Goal: Find specific page/section: Find specific page/section

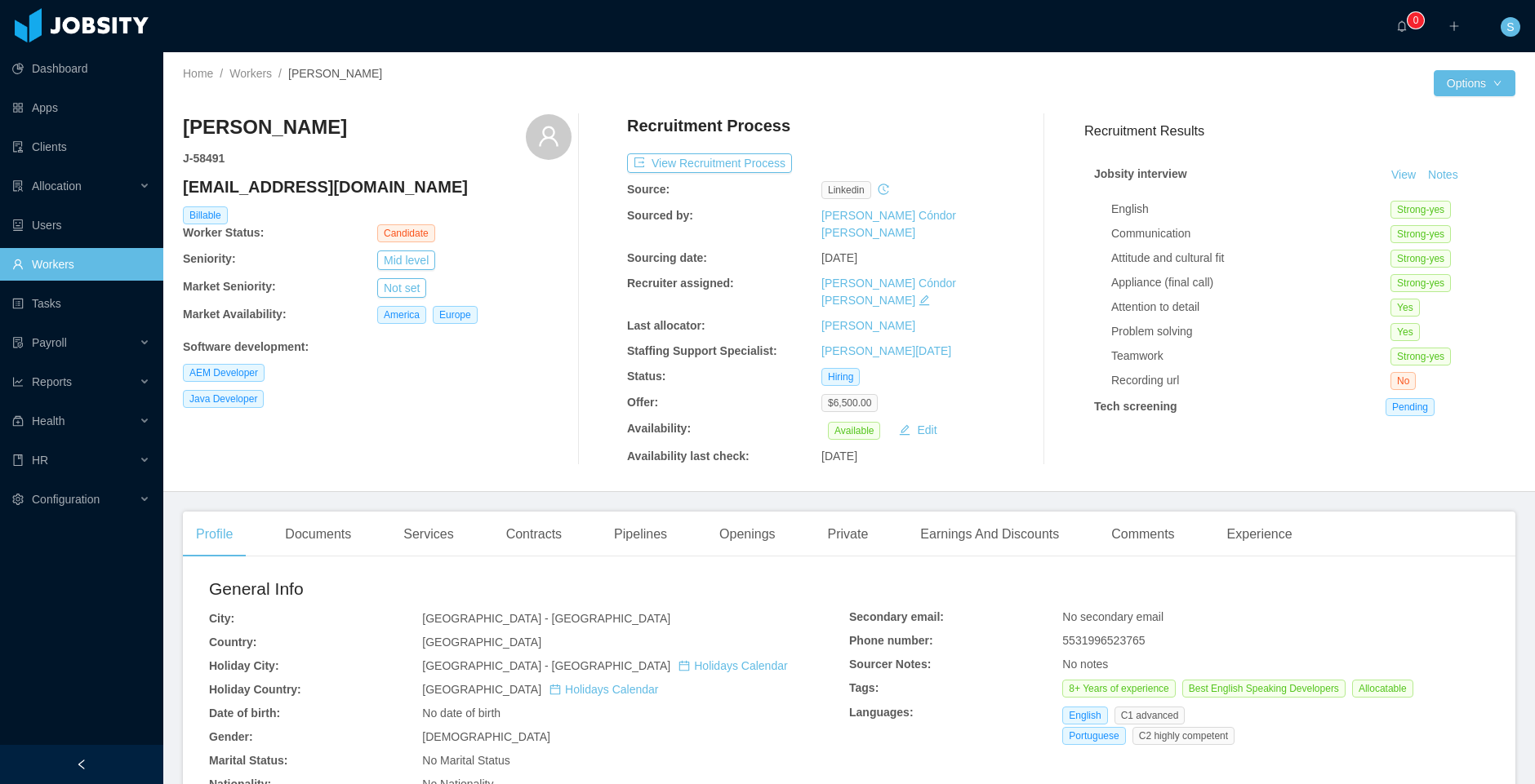
click at [78, 262] on link "Workers" at bounding box center [81, 264] width 138 height 33
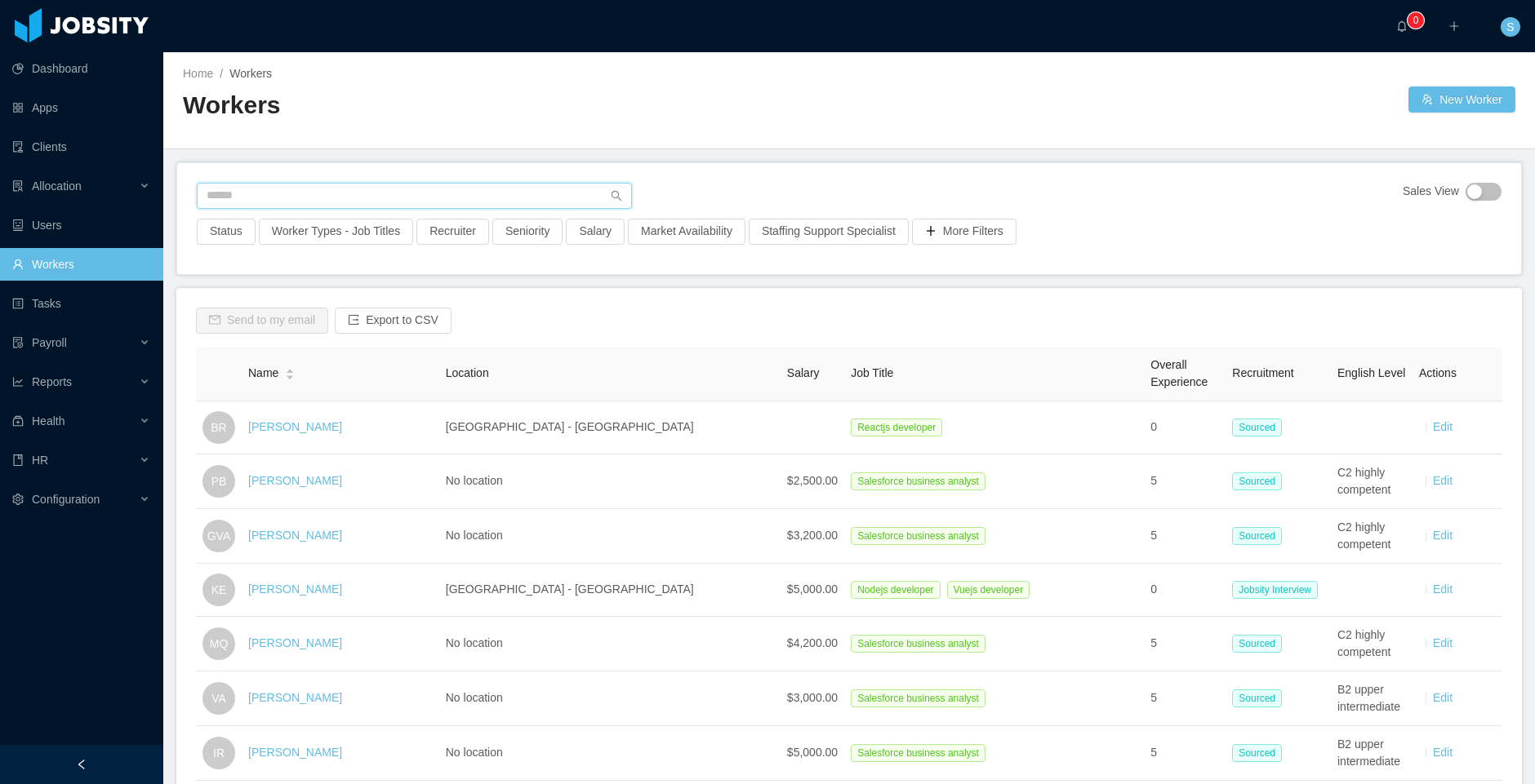
click at [413, 193] on input "text" at bounding box center [414, 196] width 435 height 26
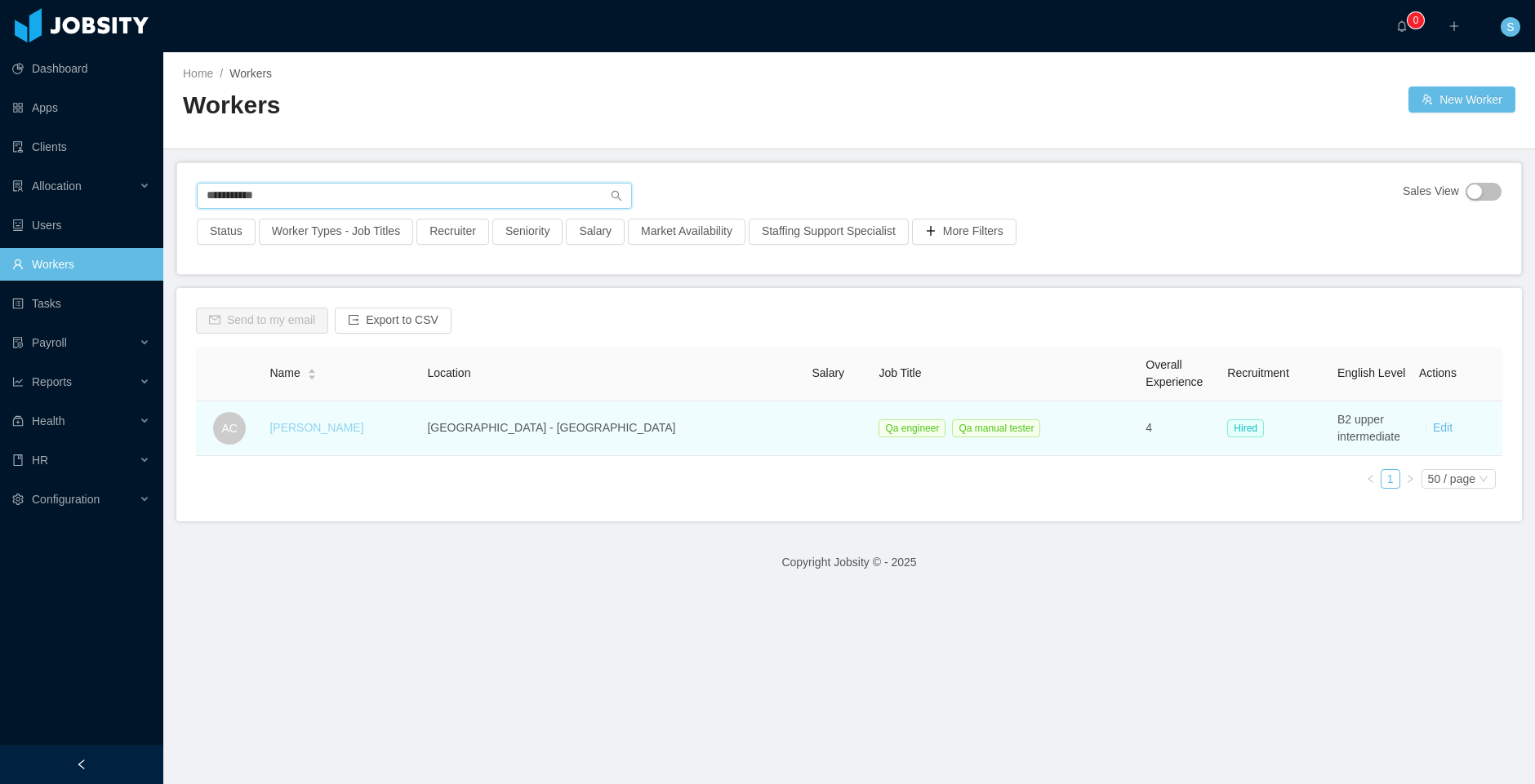
type input "**********"
click at [364, 432] on link "[PERSON_NAME]" at bounding box center [316, 427] width 94 height 13
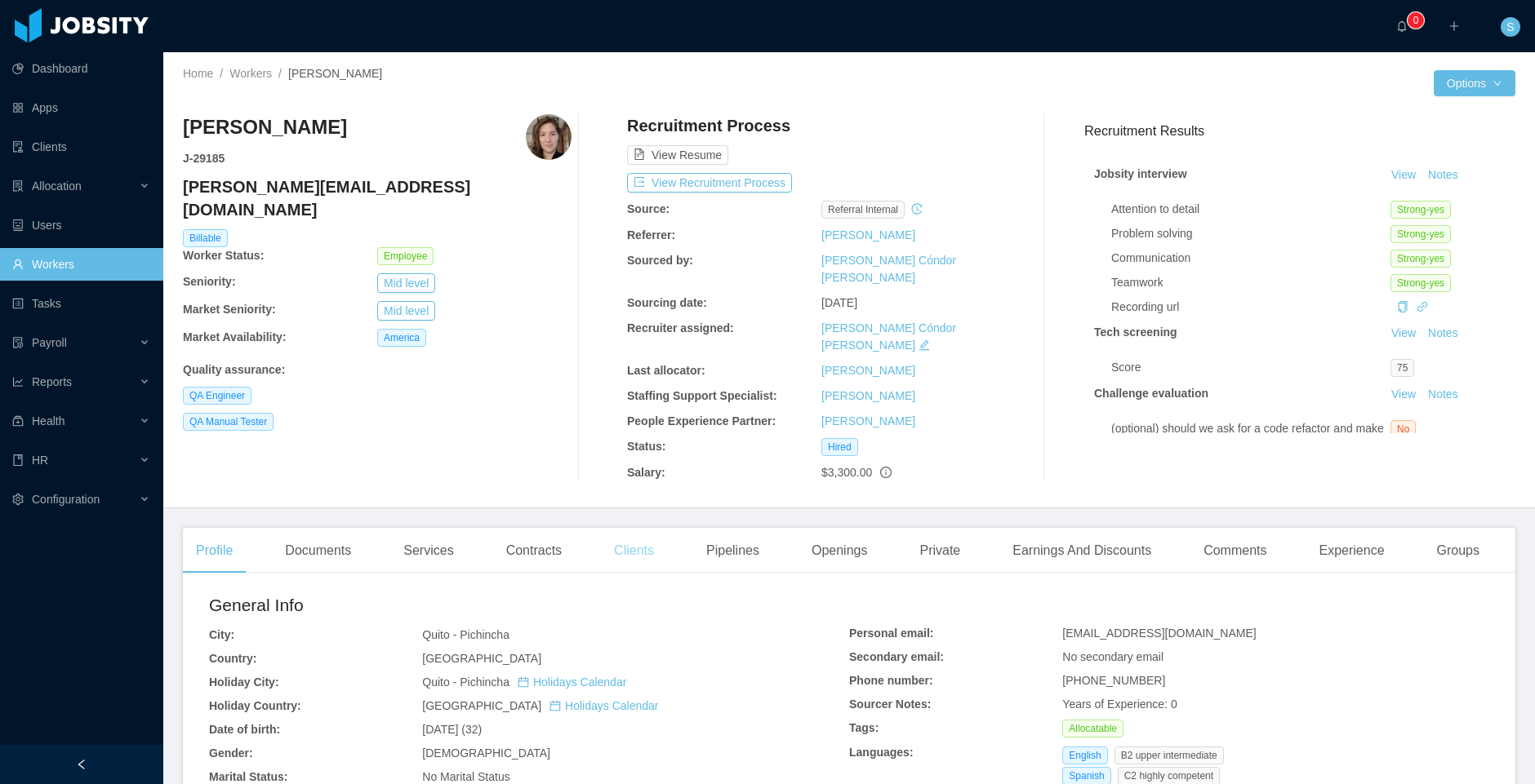
click at [642, 528] on div "Clients" at bounding box center [634, 551] width 66 height 46
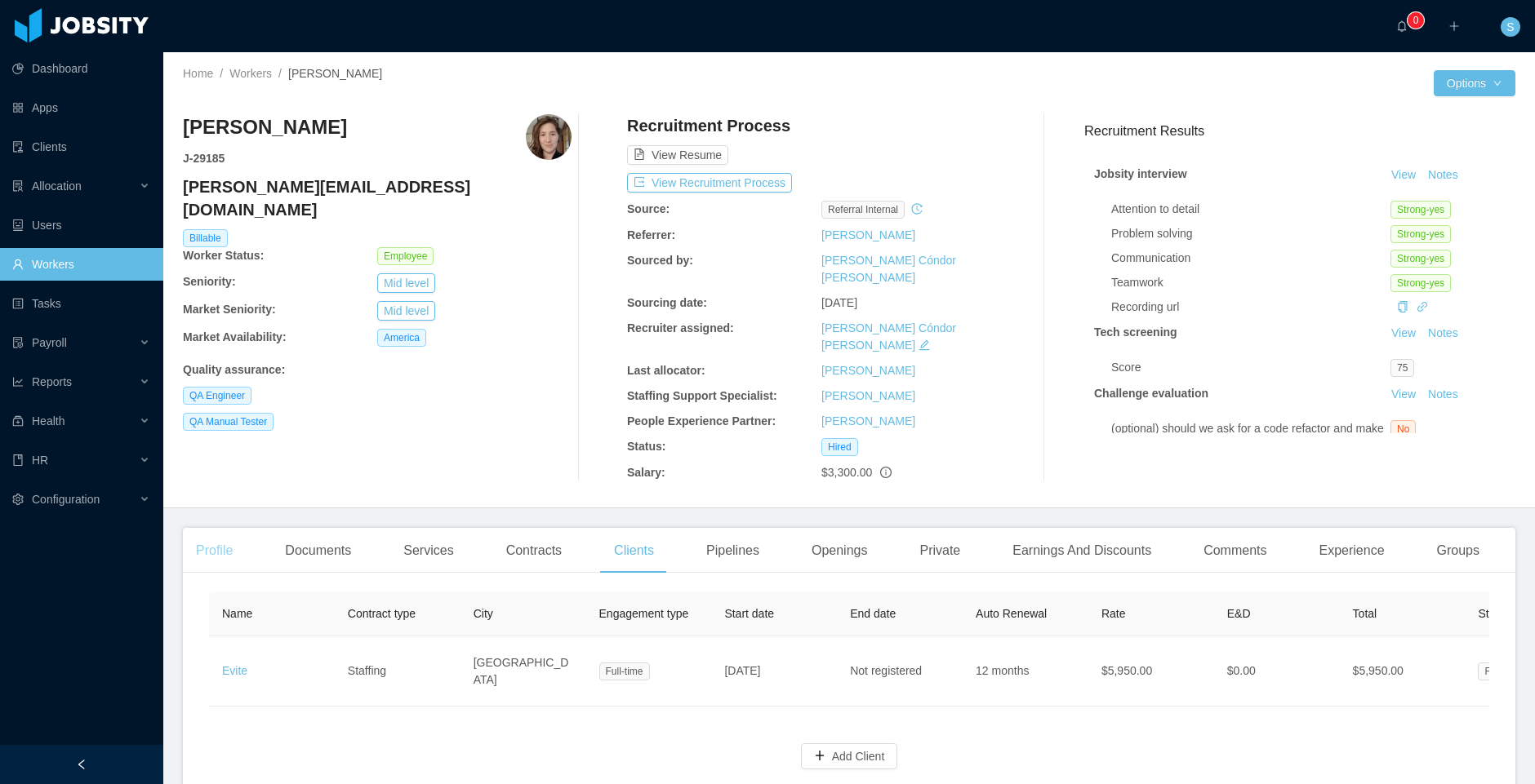
click at [217, 528] on div "Profile" at bounding box center [214, 551] width 63 height 46
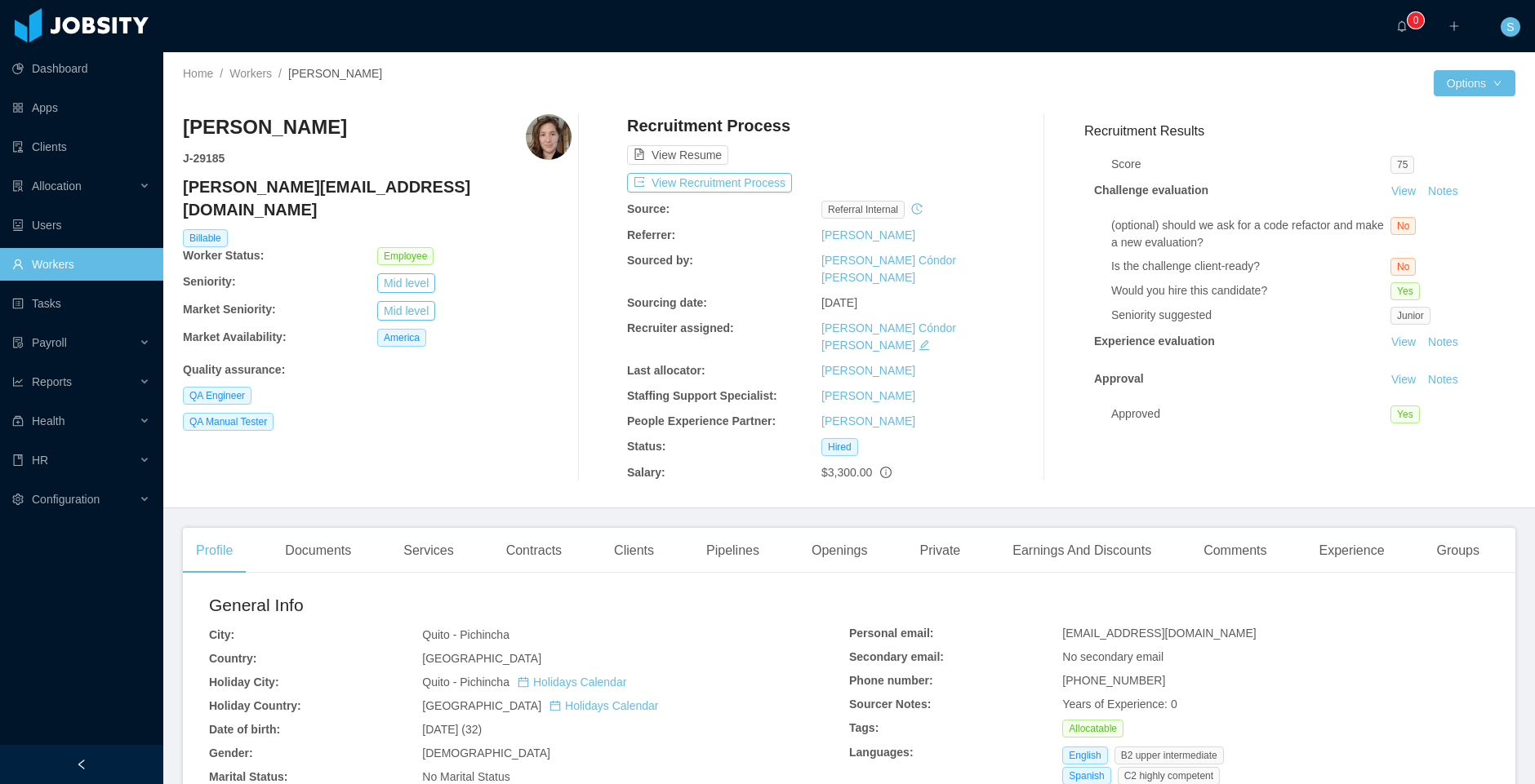
scroll to position [216, 0]
click at [1425, 333] on button "Notes" at bounding box center [1443, 343] width 43 height 20
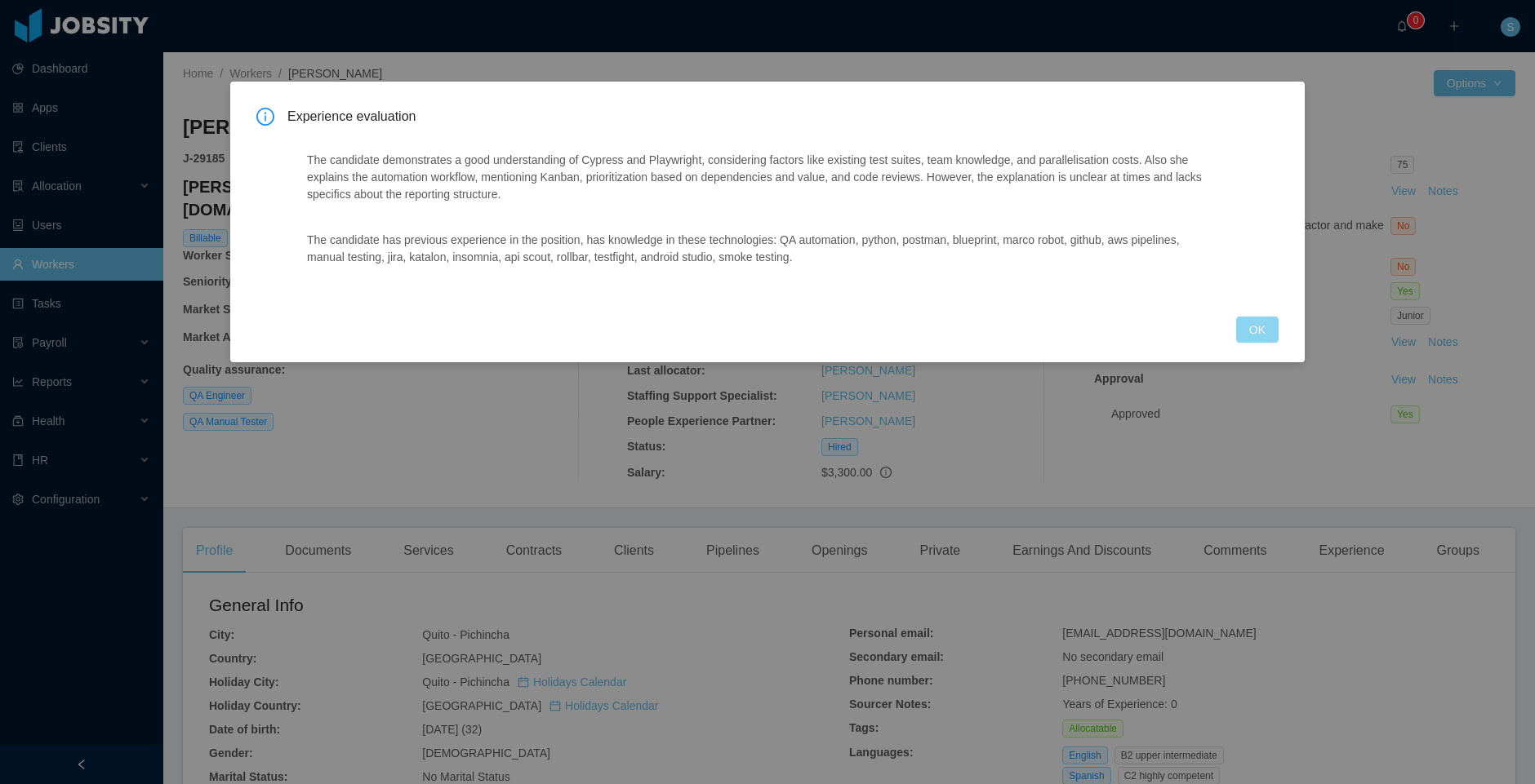
click at [1249, 332] on button "OK" at bounding box center [1257, 329] width 42 height 26
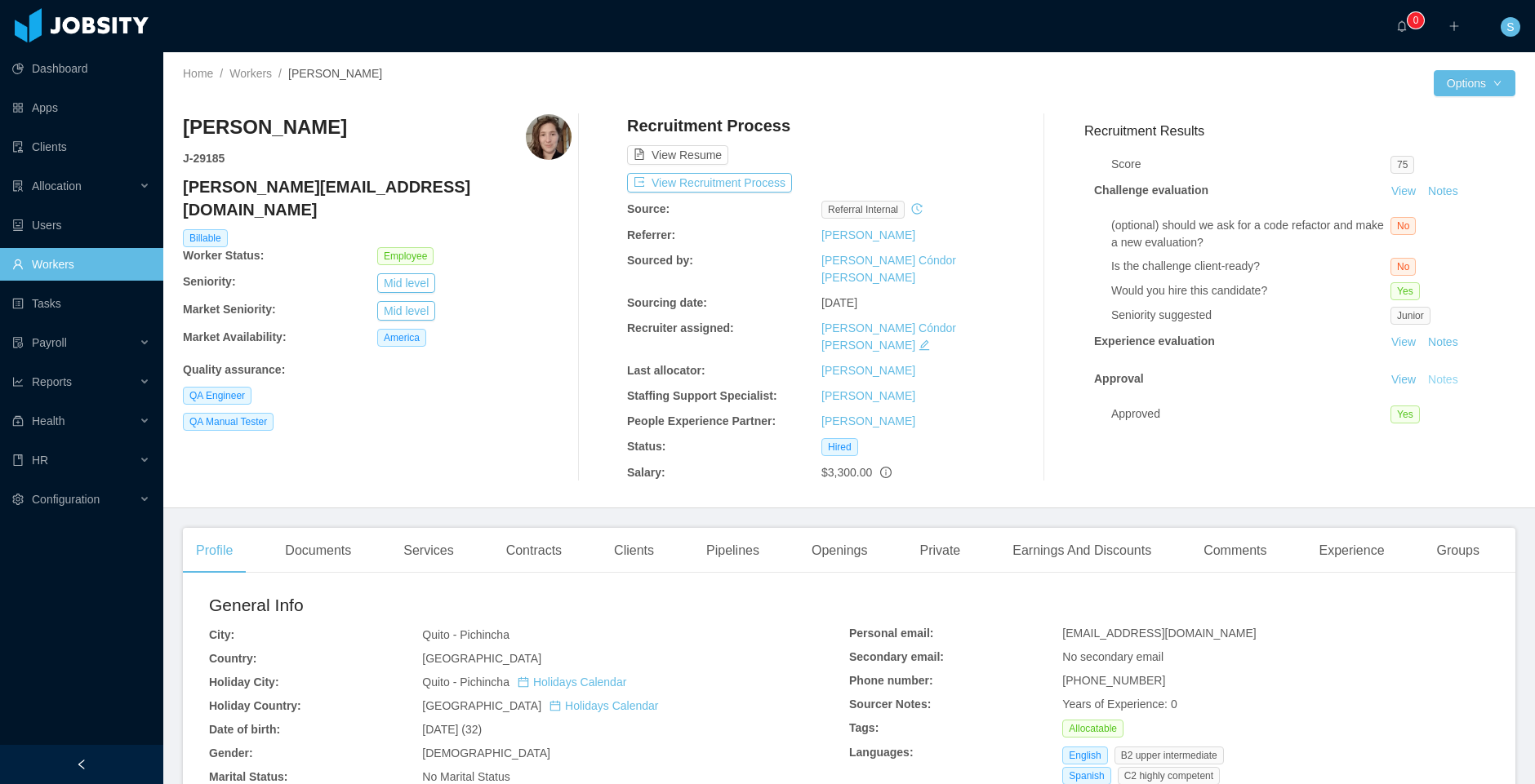
click at [1421, 373] on button "Notes" at bounding box center [1443, 380] width 43 height 20
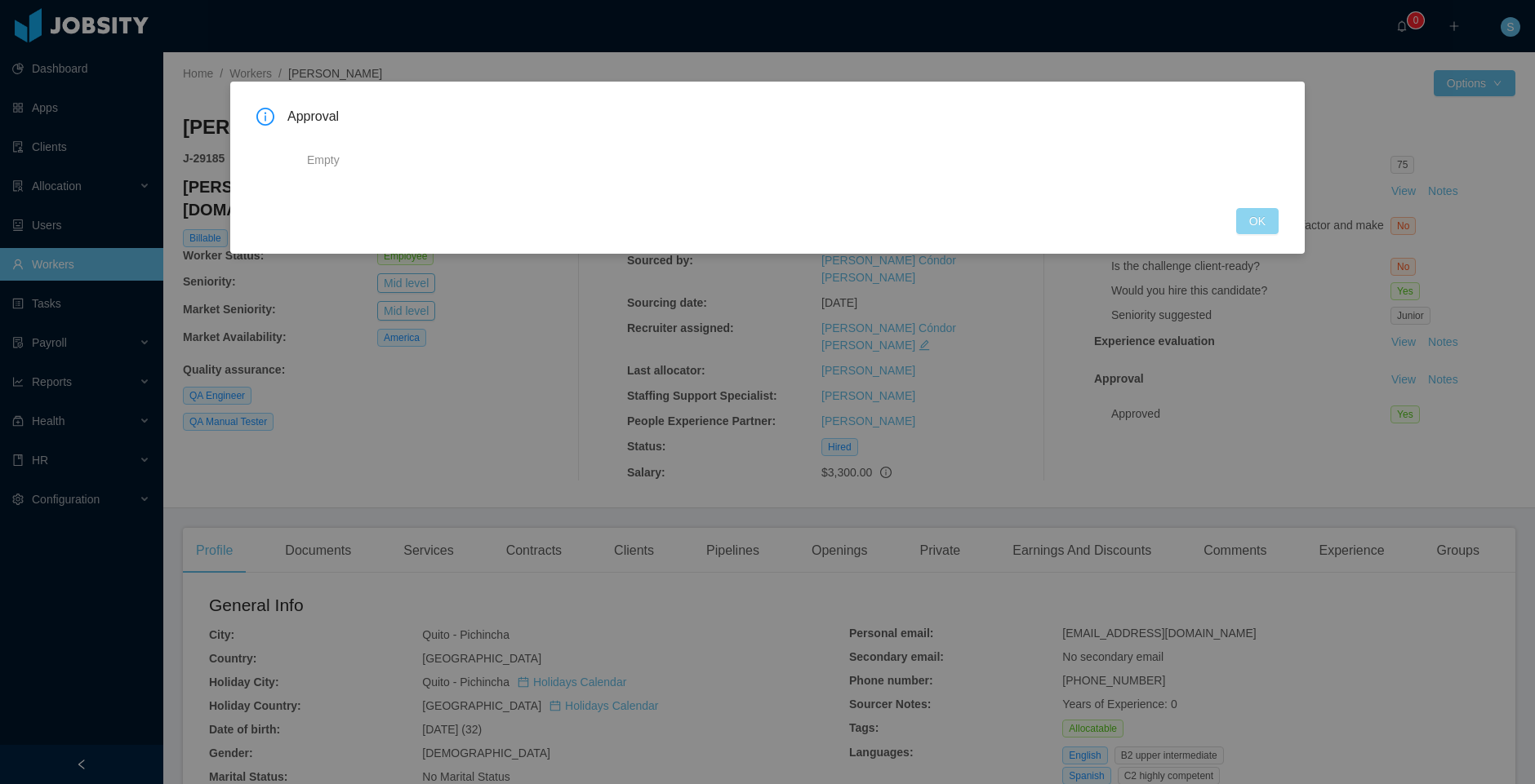
click at [1247, 214] on button "OK" at bounding box center [1257, 221] width 42 height 26
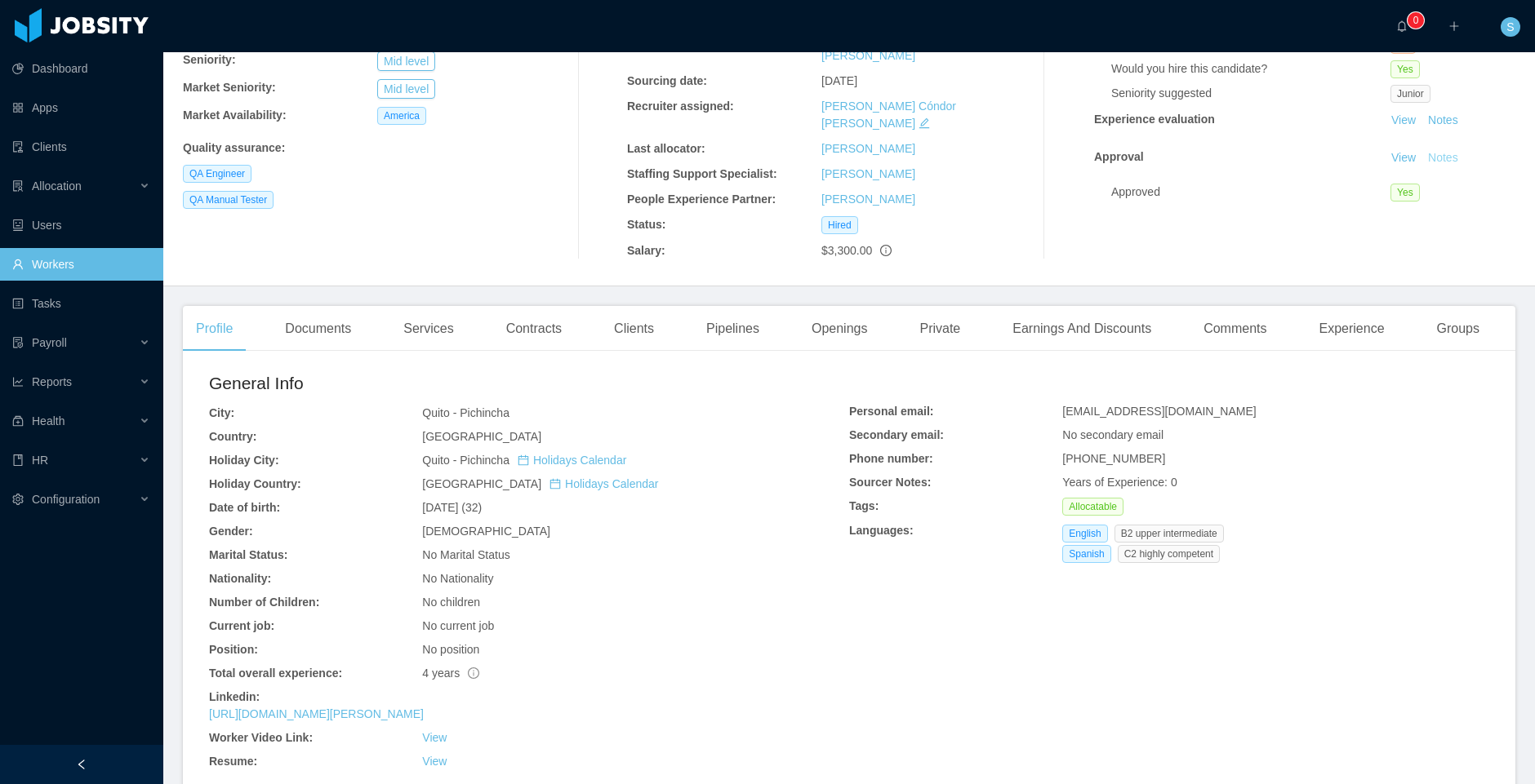
scroll to position [0, 0]
